Goal: Task Accomplishment & Management: Manage account settings

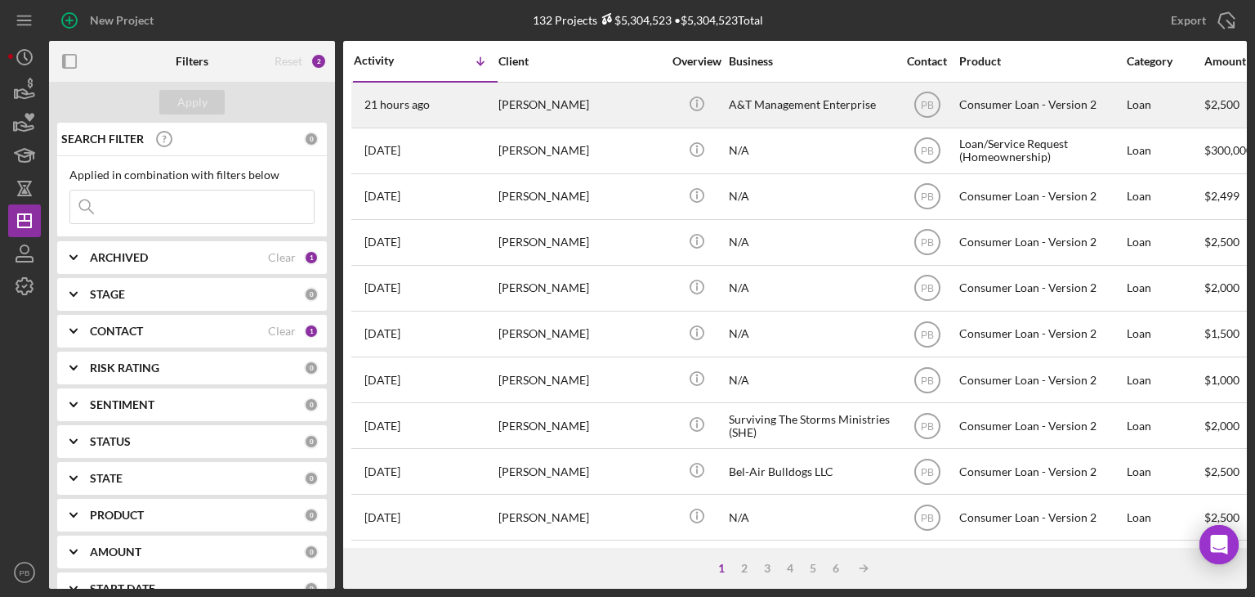
click at [550, 117] on div "[PERSON_NAME]" at bounding box center [580, 104] width 163 height 43
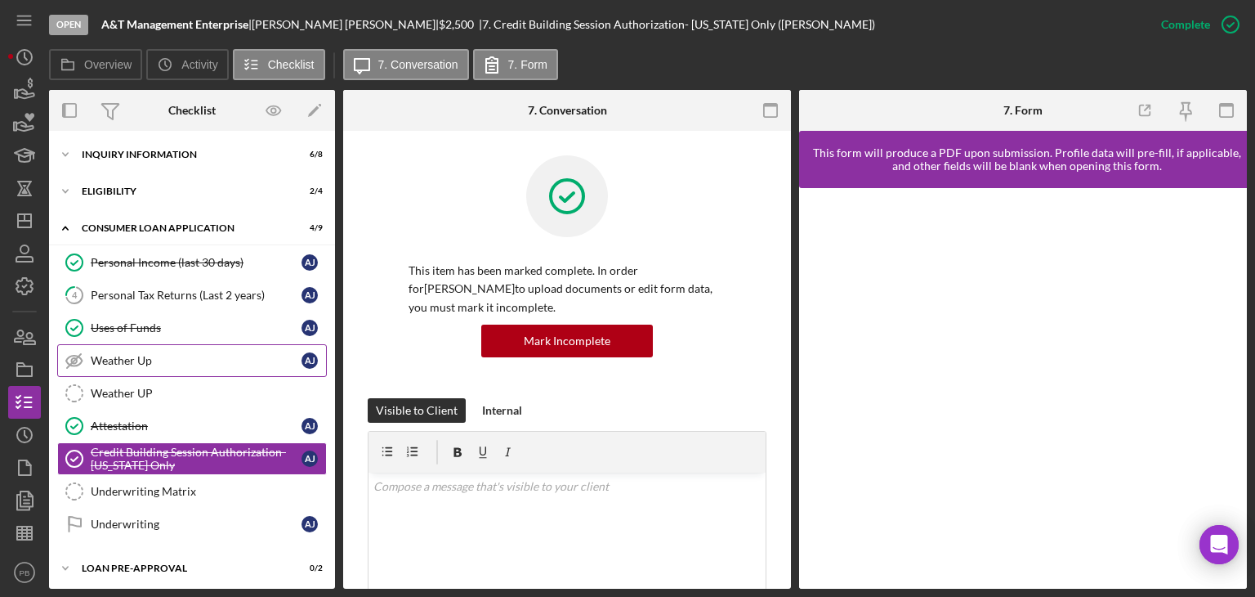
scroll to position [75, 0]
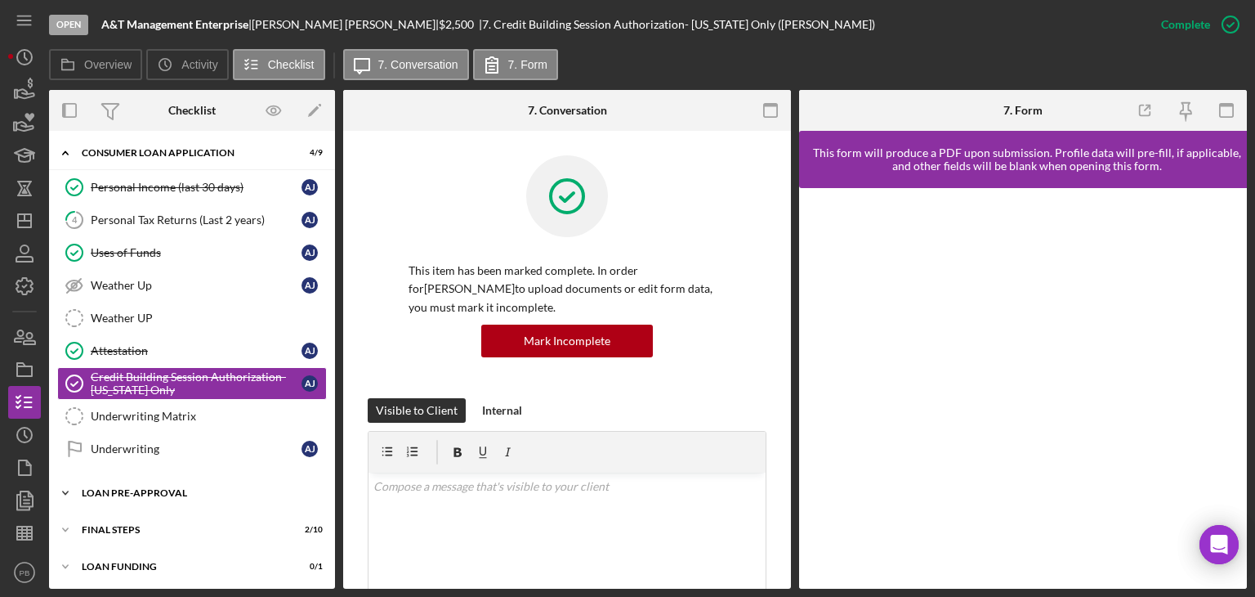
click at [132, 478] on div "Icon/Expander Loan Pre-Approval 0 / 2" at bounding box center [192, 493] width 286 height 33
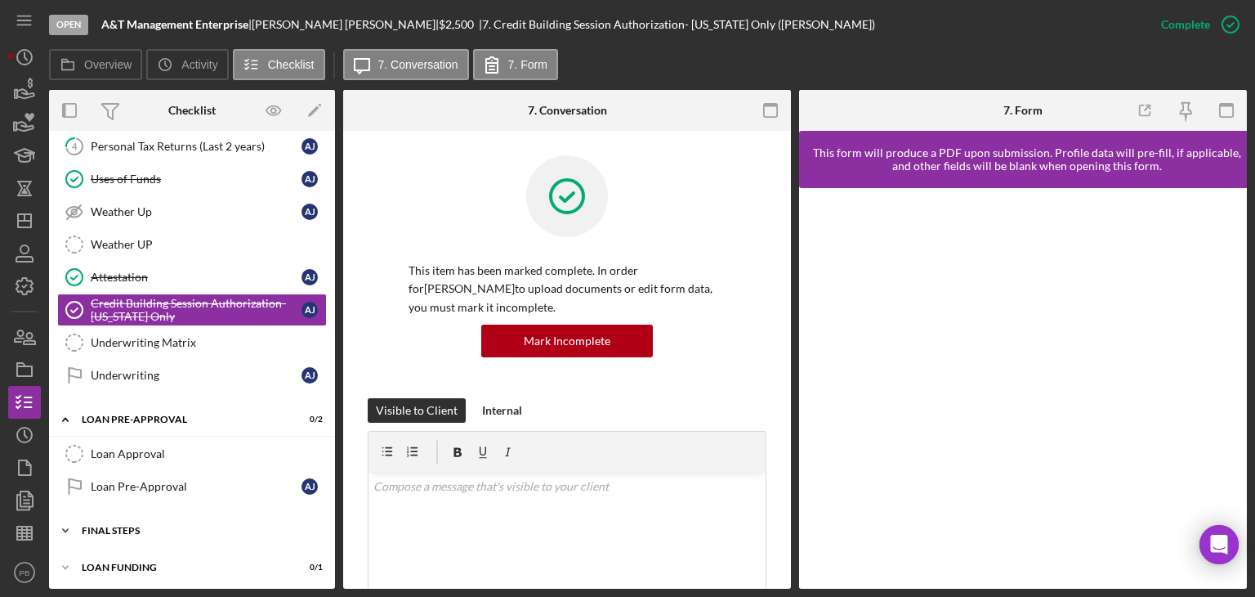
click at [125, 526] on div "FINAL STEPS" at bounding box center [198, 531] width 233 height 10
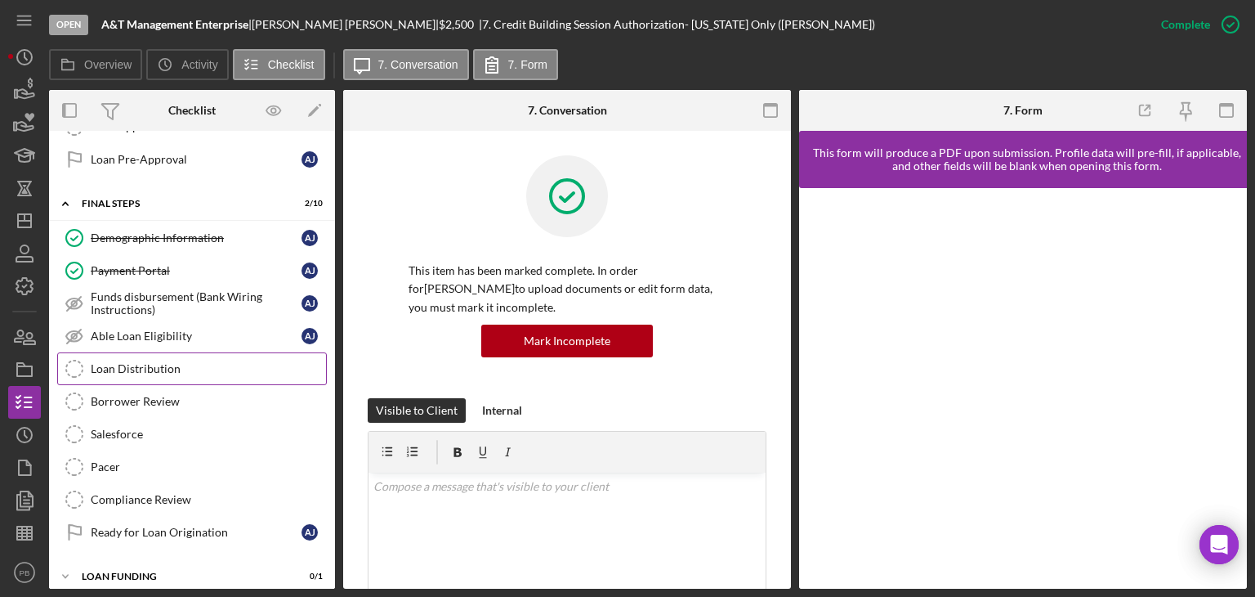
scroll to position [481, 0]
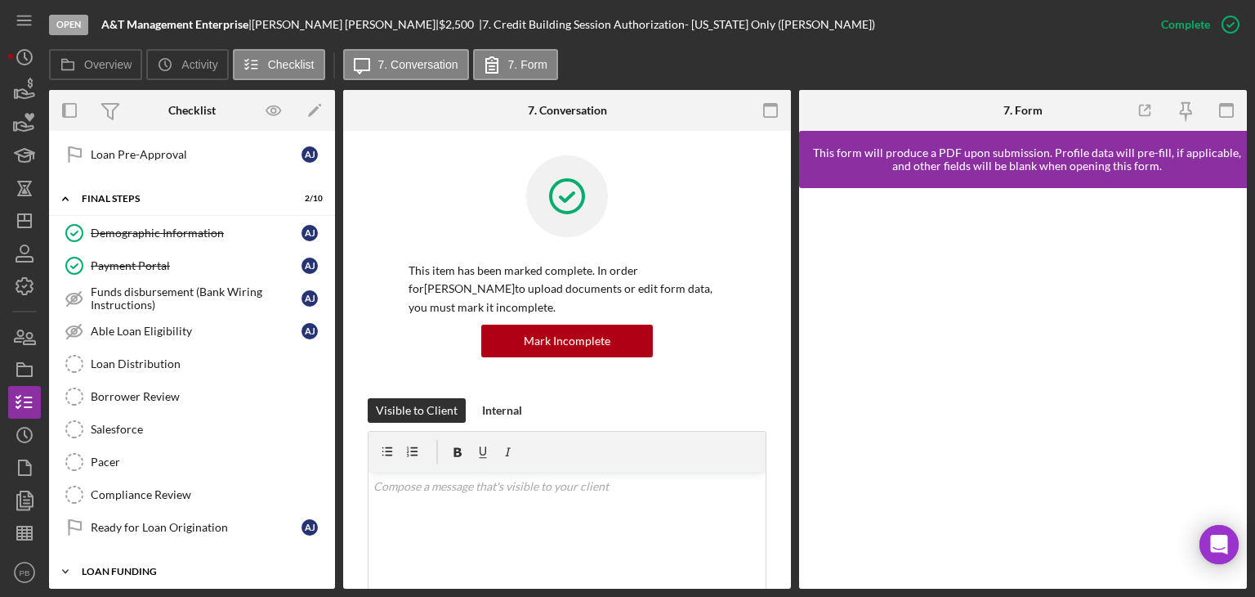
click at [134, 555] on div "Icon/Expander Loan Funding 0 / 1" at bounding box center [192, 571] width 286 height 33
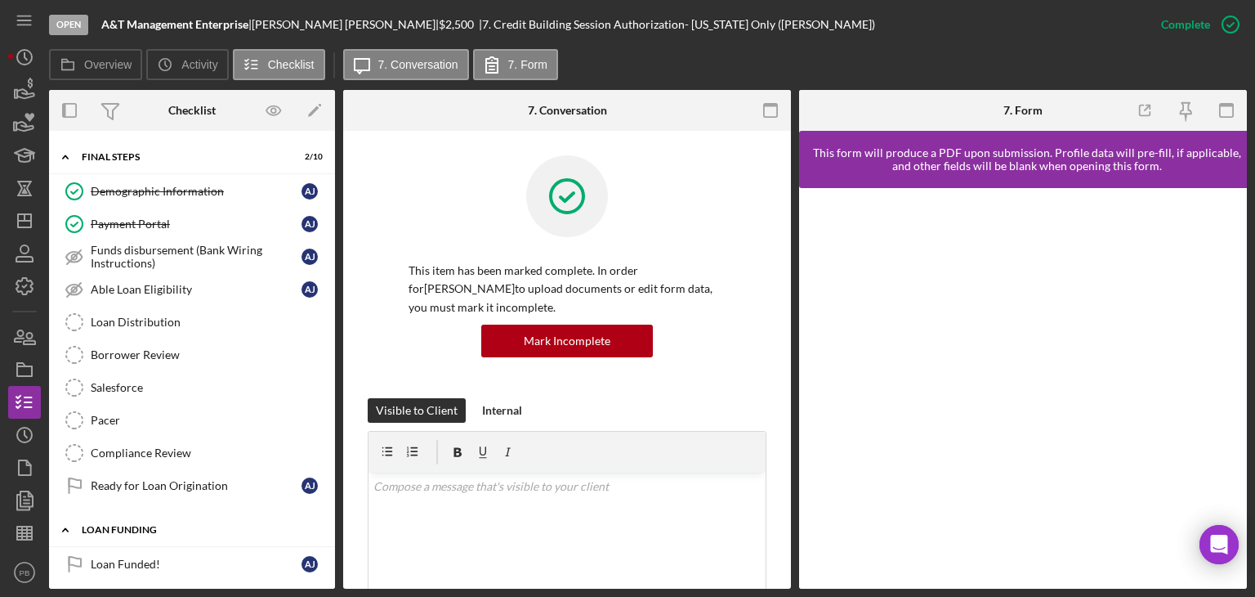
scroll to position [277, 0]
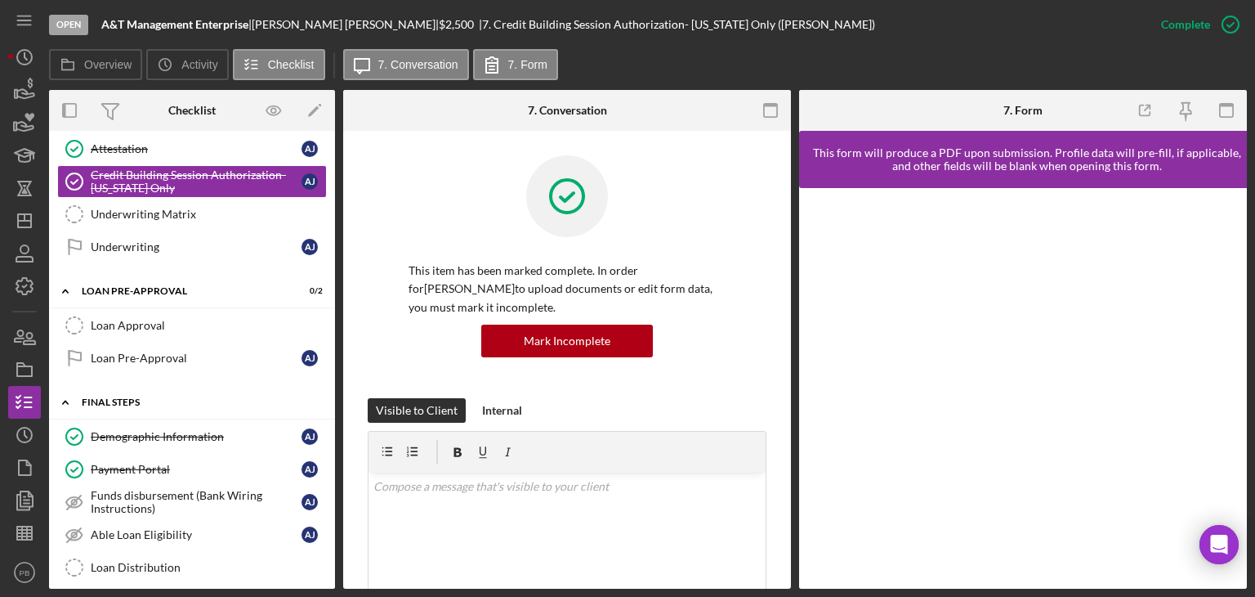
click at [116, 397] on div "FINAL STEPS" at bounding box center [198, 402] width 233 height 10
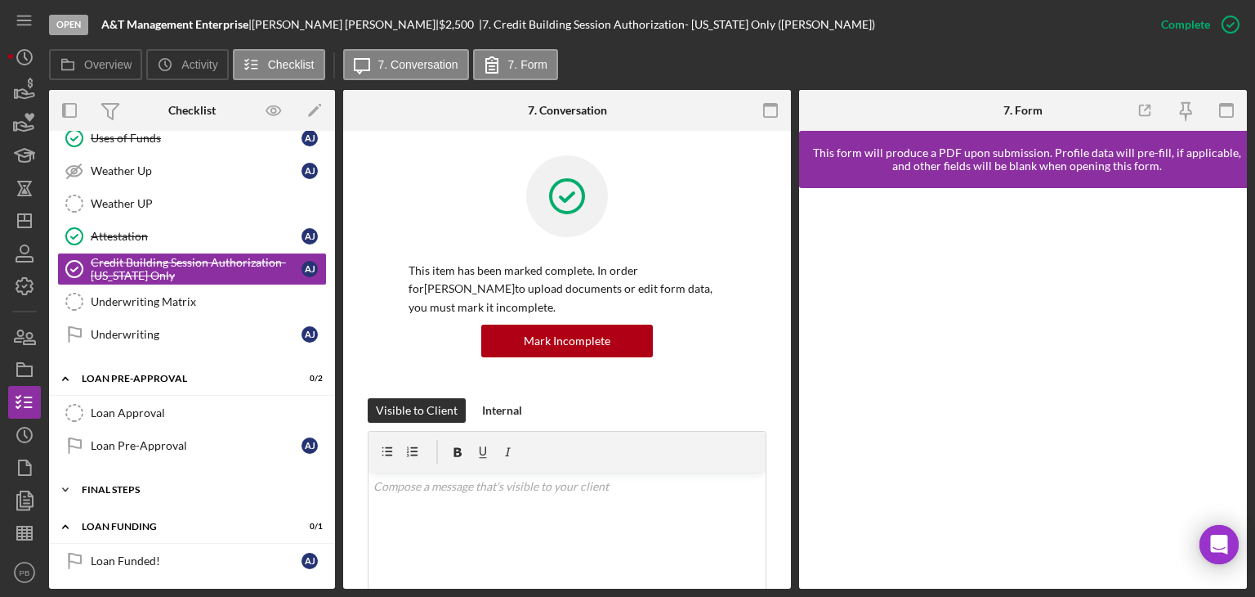
click at [128, 488] on div "FINAL STEPS" at bounding box center [198, 490] width 233 height 10
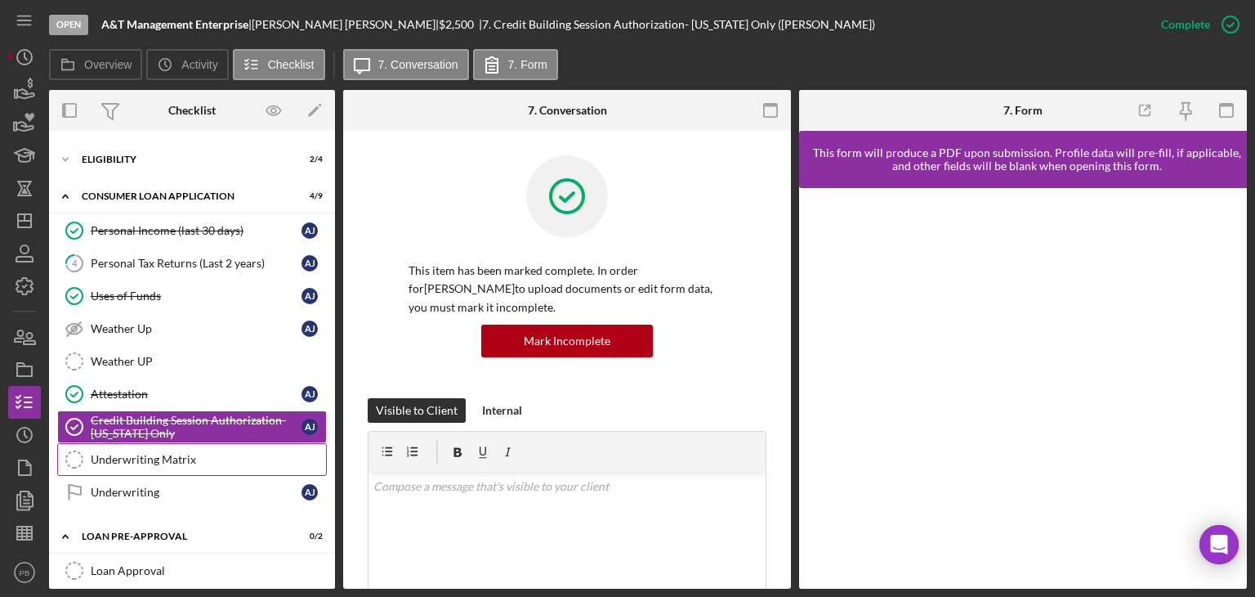
scroll to position [0, 0]
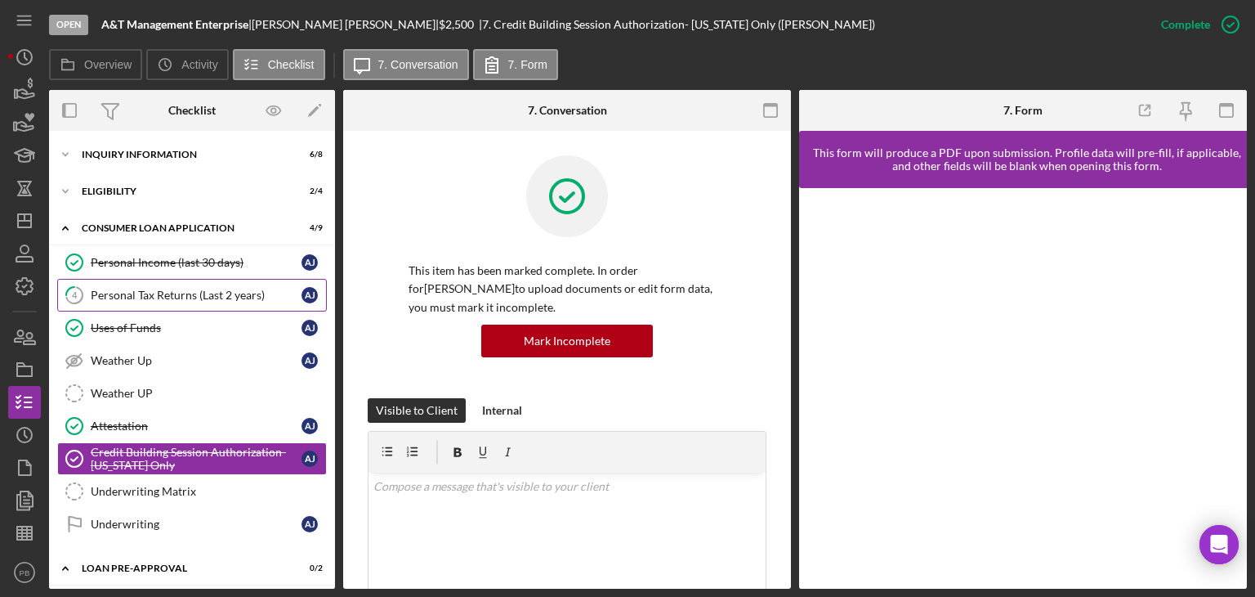
click at [155, 300] on div "Personal Tax Returns (Last 2 years)" at bounding box center [196, 295] width 211 height 13
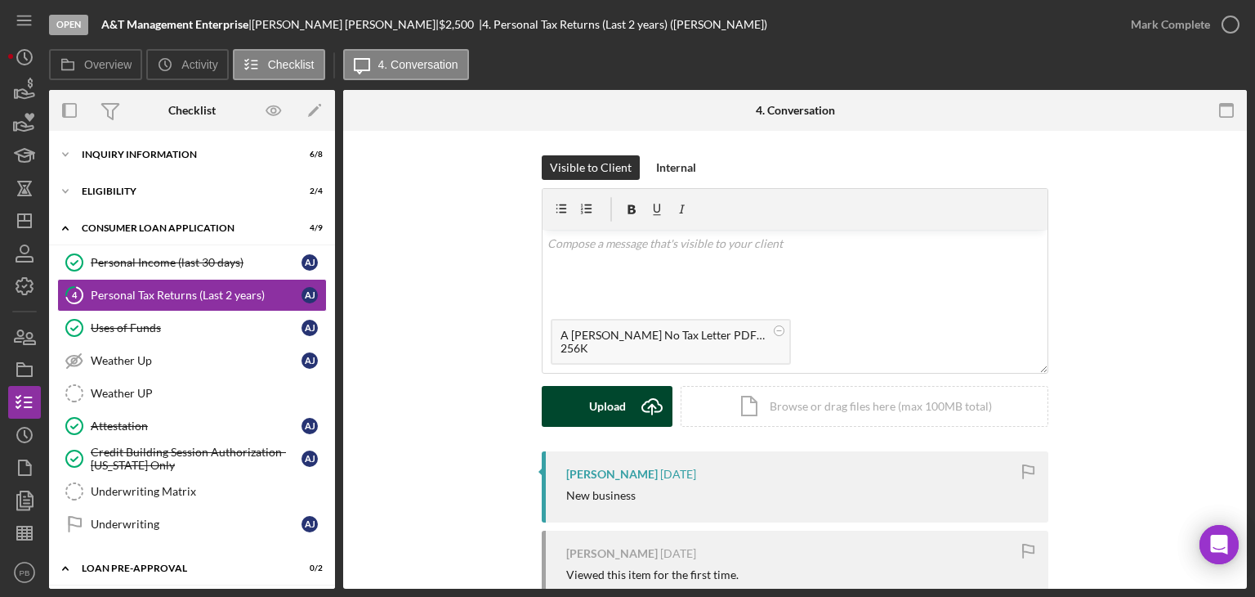
click at [600, 403] on div "Upload" at bounding box center [607, 406] width 37 height 41
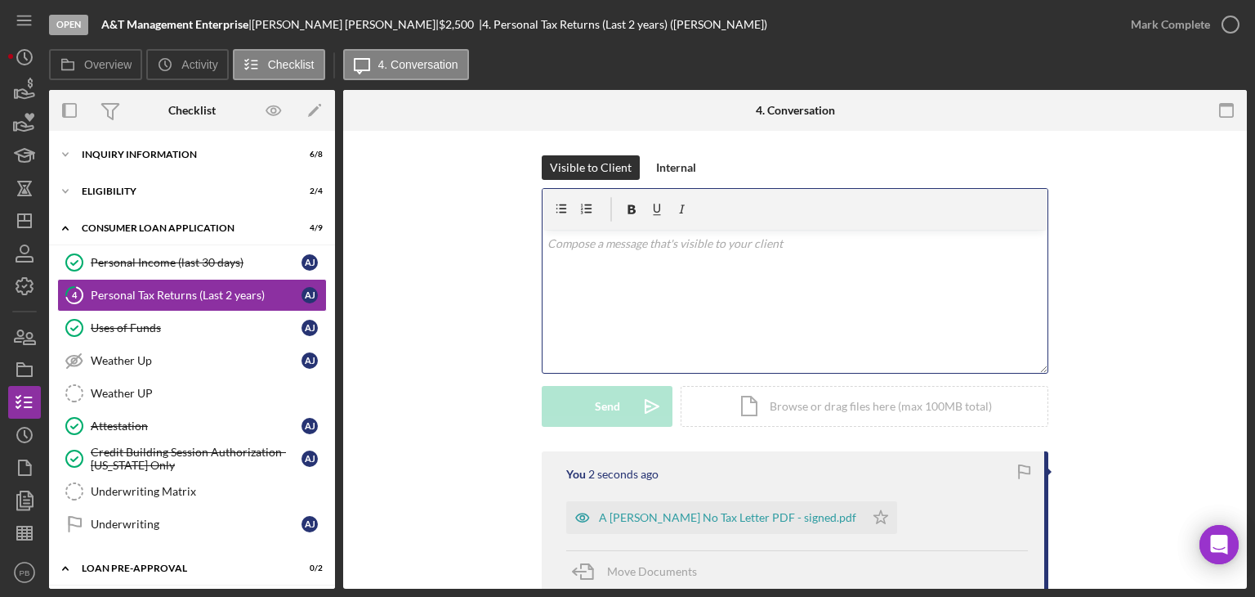
drag, startPoint x: 679, startPoint y: 277, endPoint x: 1112, endPoint y: 151, distance: 451.1
click at [680, 275] on div "v Color teal Color pink Remove color Add row above Add row below Add column bef…" at bounding box center [795, 301] width 505 height 143
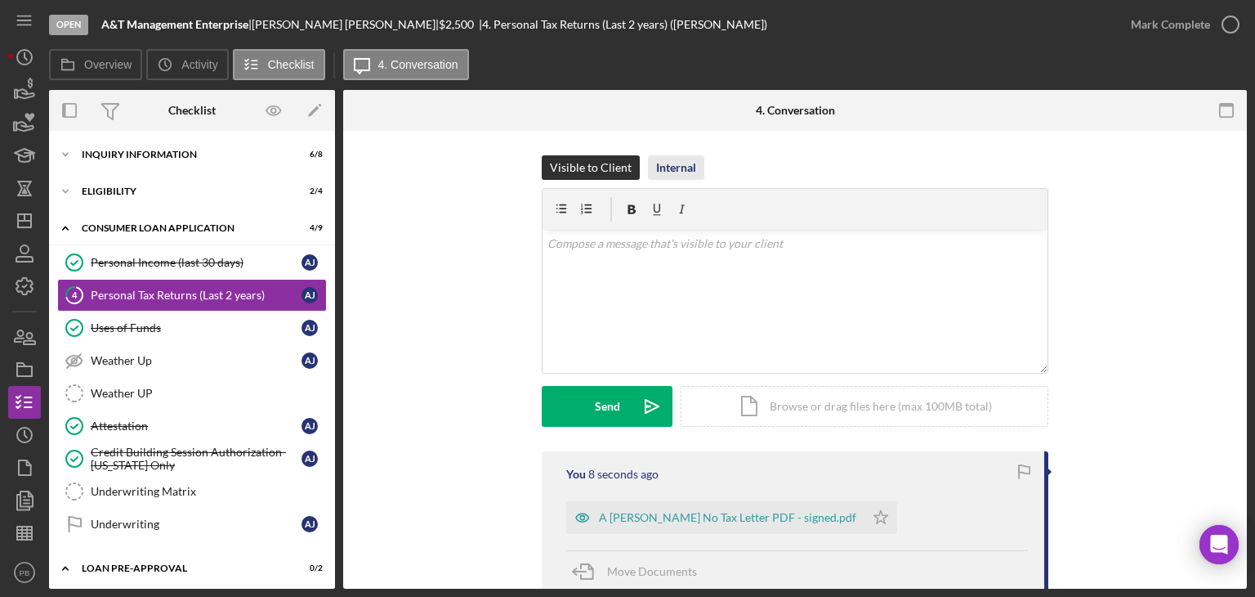
click at [677, 169] on div "Internal" at bounding box center [676, 167] width 40 height 25
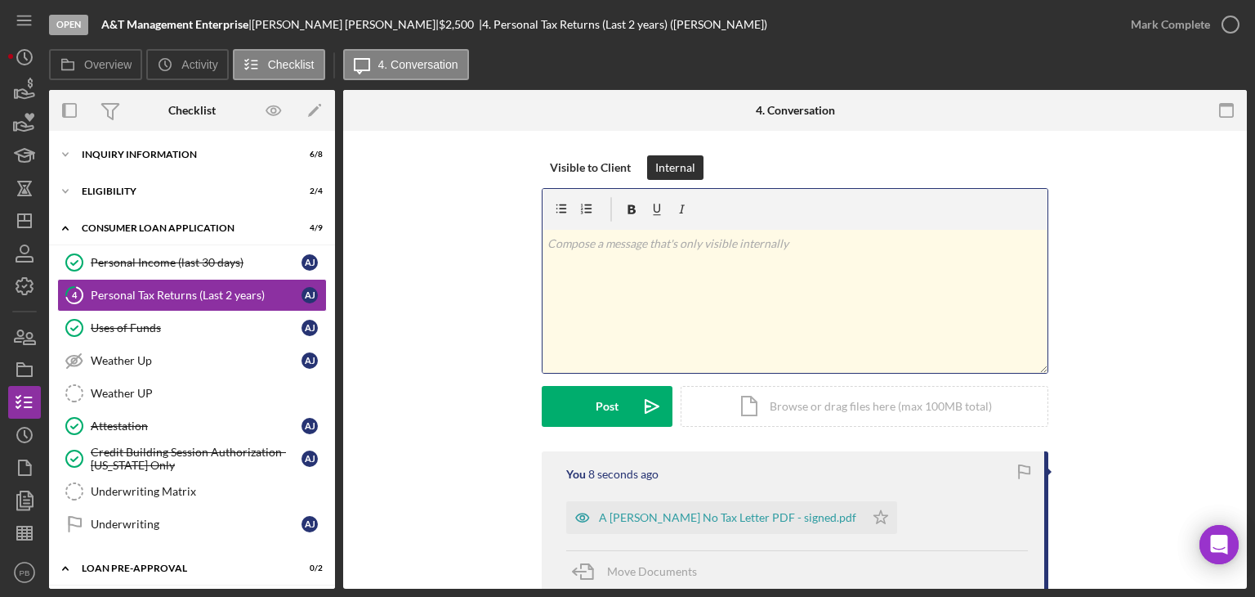
drag, startPoint x: 618, startPoint y: 291, endPoint x: 689, endPoint y: 259, distance: 77.9
click at [648, 274] on div "v Color teal Color pink Remove color Add row above Add row below Add column bef…" at bounding box center [795, 301] width 505 height 143
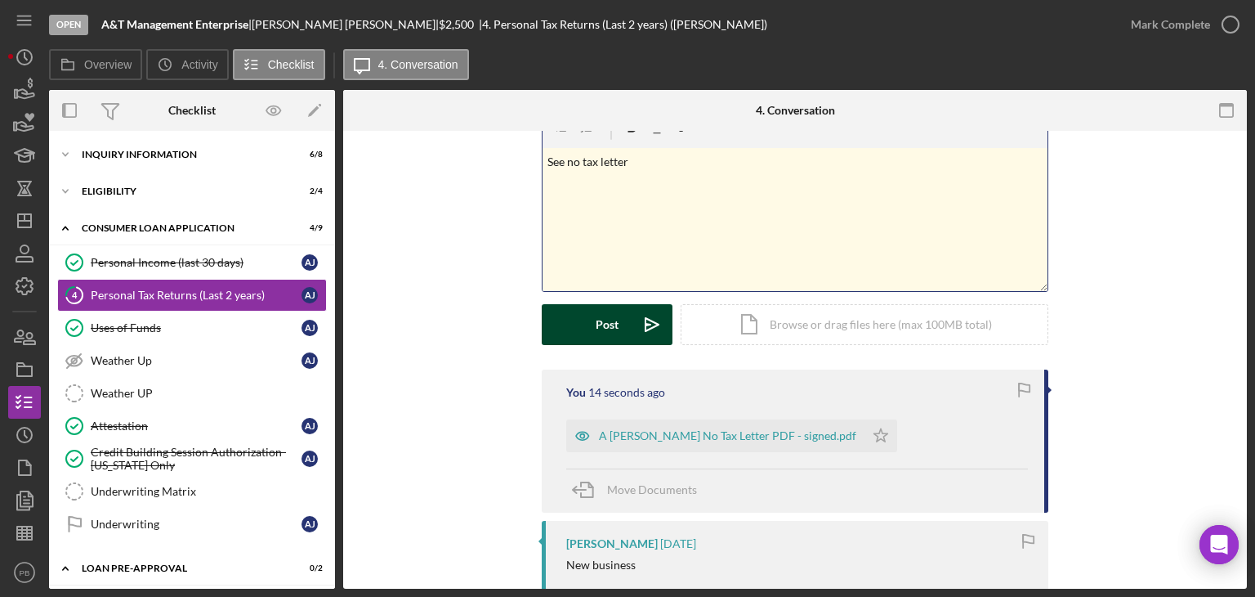
click at [622, 334] on button "Post Icon/icon-invite-send" at bounding box center [607, 324] width 131 height 41
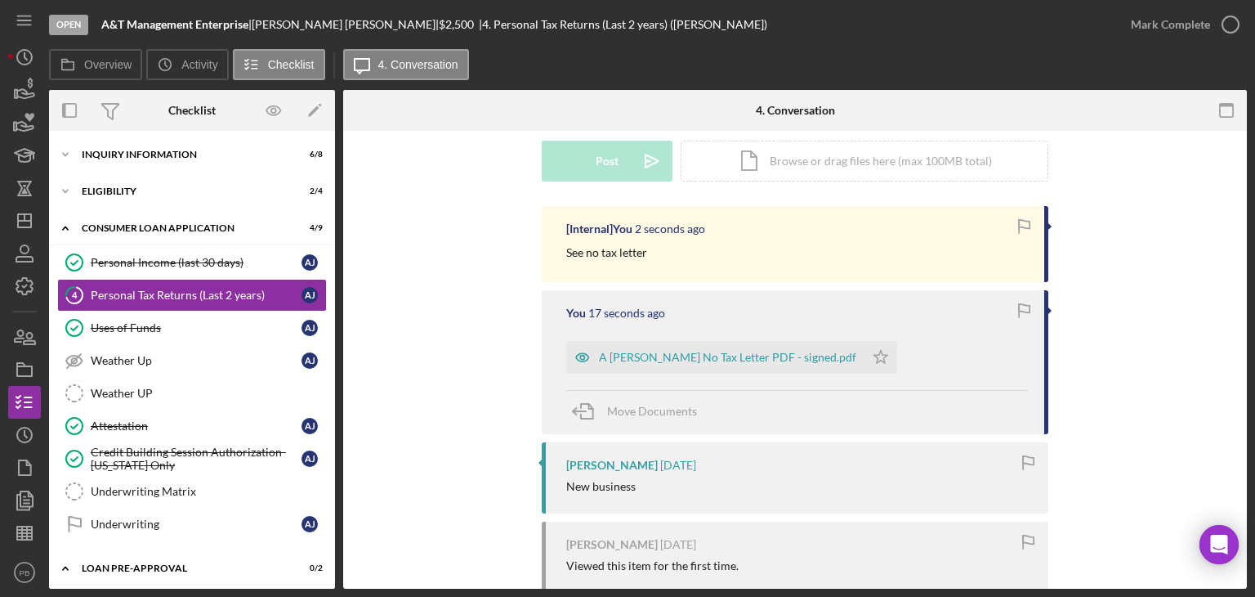
scroll to position [0, 0]
